Goal: Transaction & Acquisition: Purchase product/service

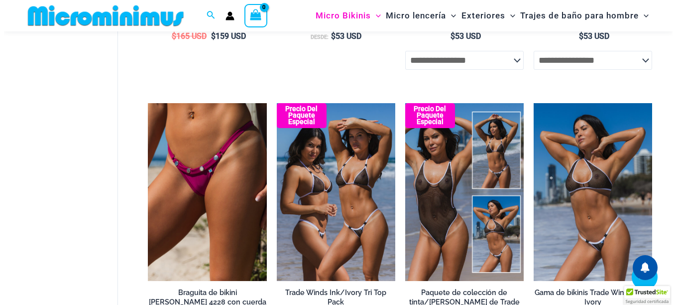
scroll to position [588, 0]
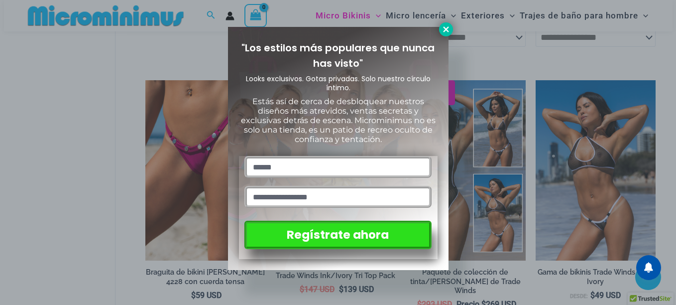
type input "**********"
click at [448, 28] on icon at bounding box center [445, 29] width 9 height 9
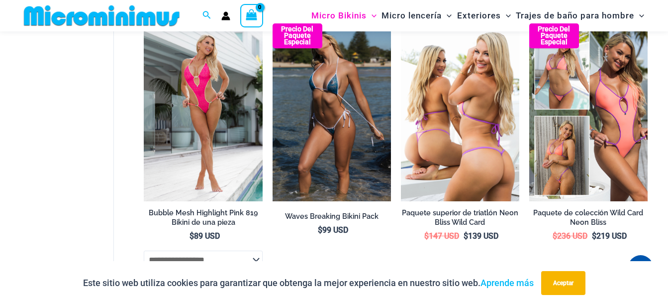
scroll to position [1769, 0]
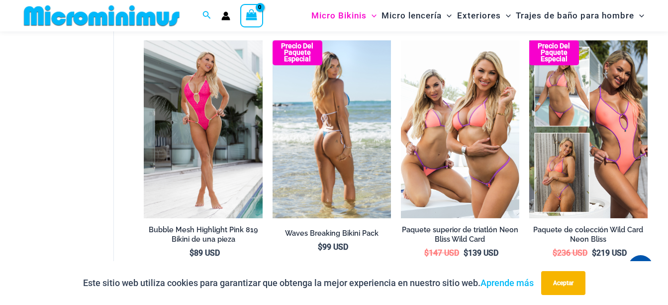
click at [336, 126] on img at bounding box center [332, 129] width 118 height 178
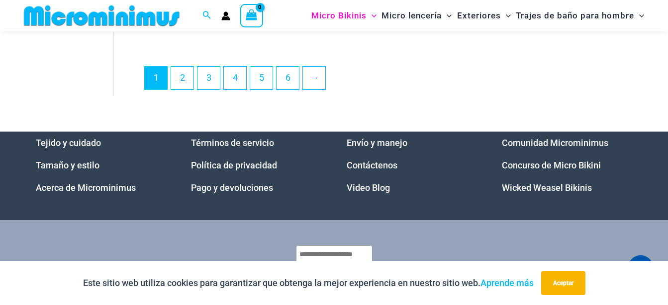
scroll to position [2551, 0]
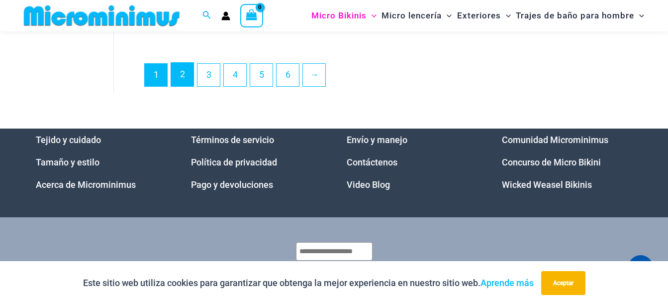
click at [182, 86] on link "2" at bounding box center [182, 74] width 22 height 23
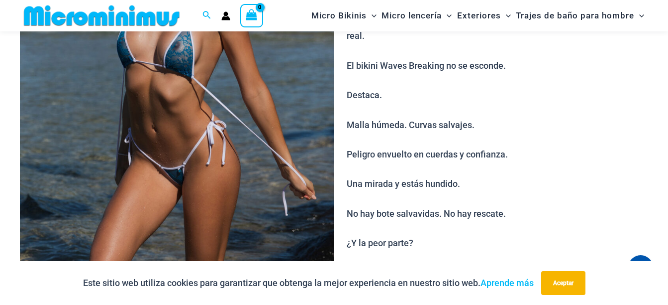
scroll to position [191, 0]
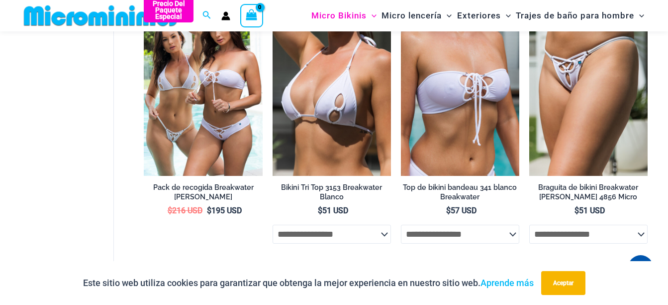
scroll to position [2132, 0]
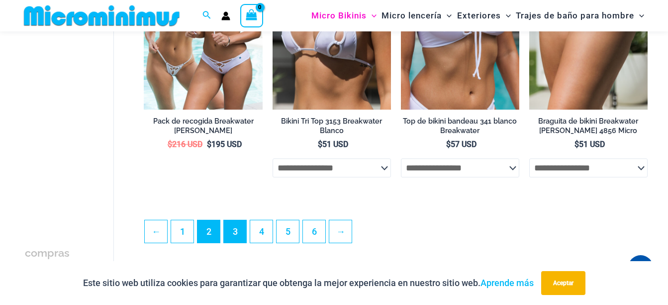
type input "**********"
click at [235, 243] on link "3" at bounding box center [235, 231] width 22 height 23
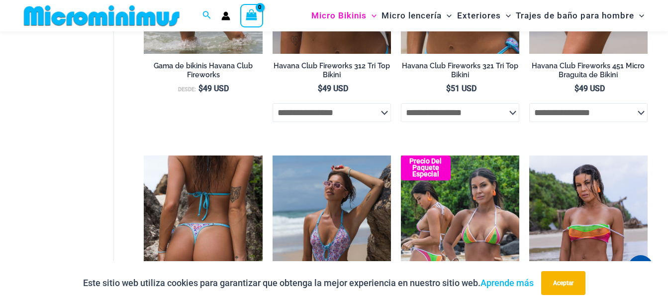
scroll to position [1983, 0]
